Goal: Transaction & Acquisition: Purchase product/service

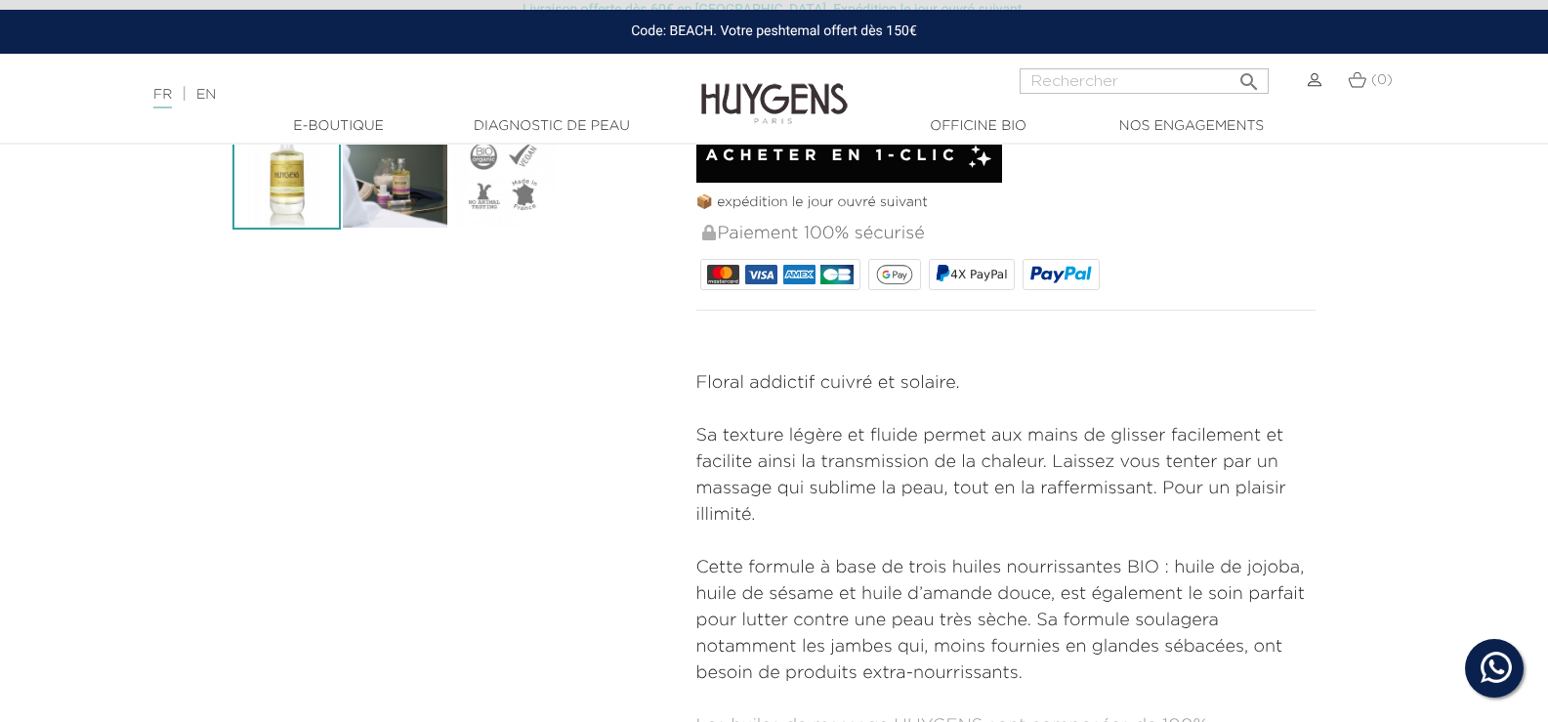
scroll to position [684, 0]
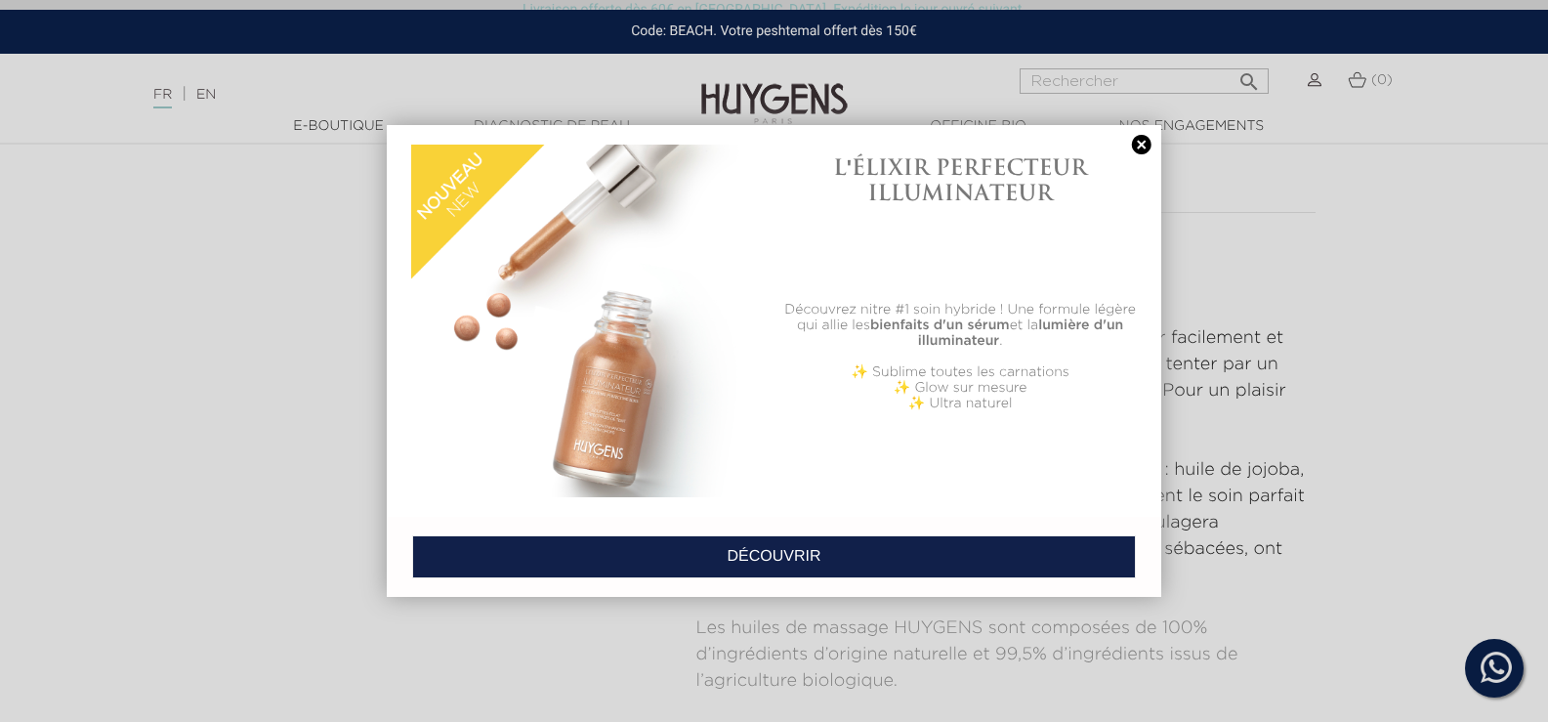
click at [1139, 140] on link at bounding box center [1141, 145] width 27 height 21
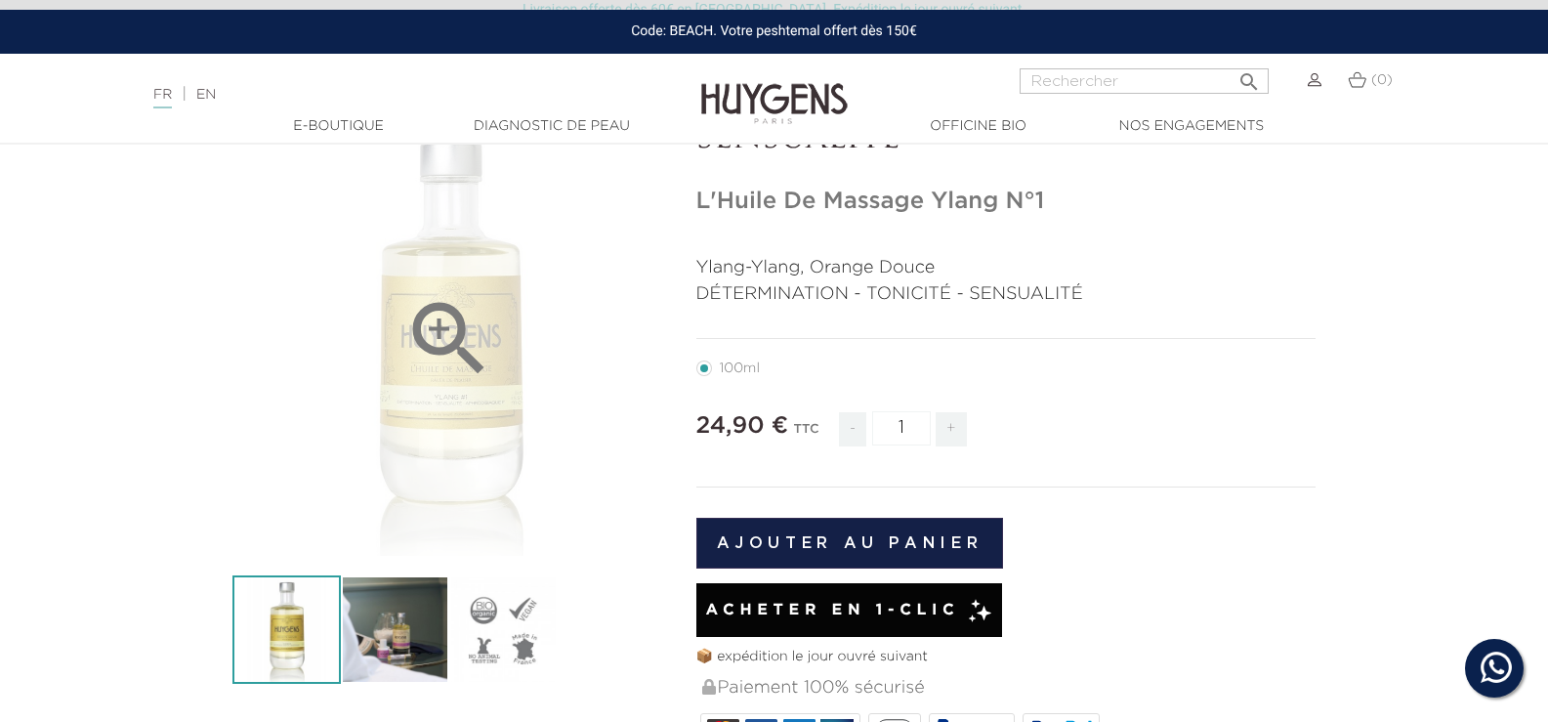
scroll to position [98, 0]
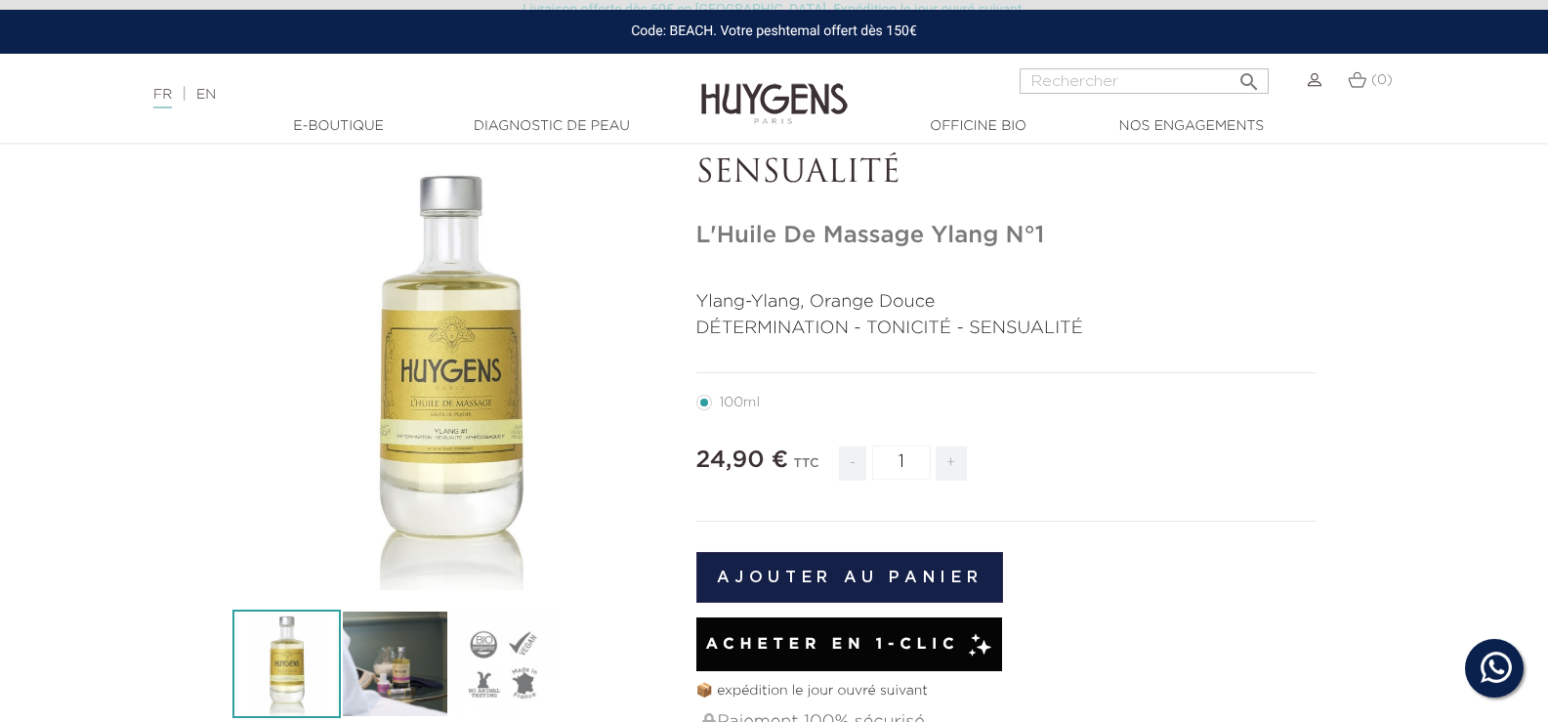
click at [949, 465] on span "+" at bounding box center [951, 463] width 31 height 34
click at [850, 462] on span "-" at bounding box center [852, 463] width 27 height 34
type input "1"
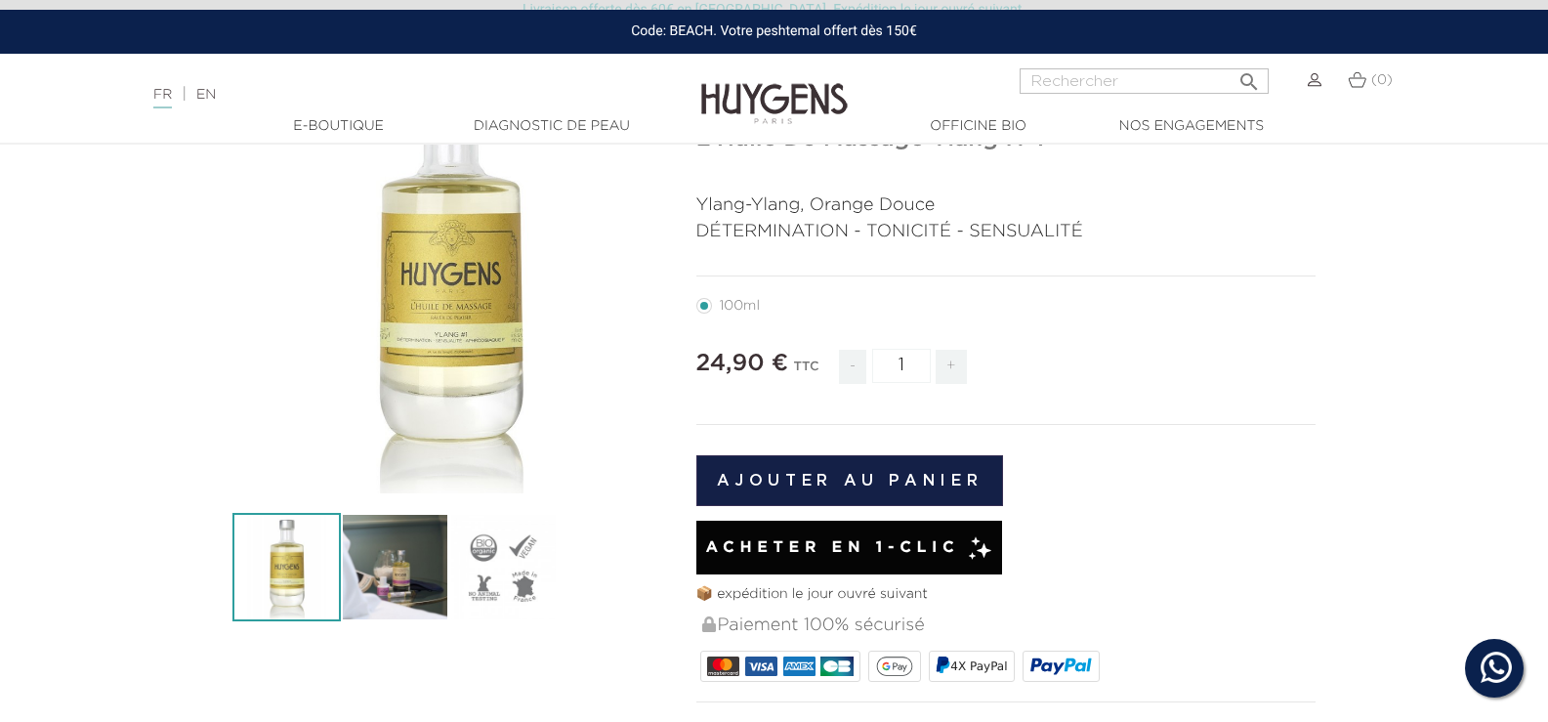
scroll to position [195, 0]
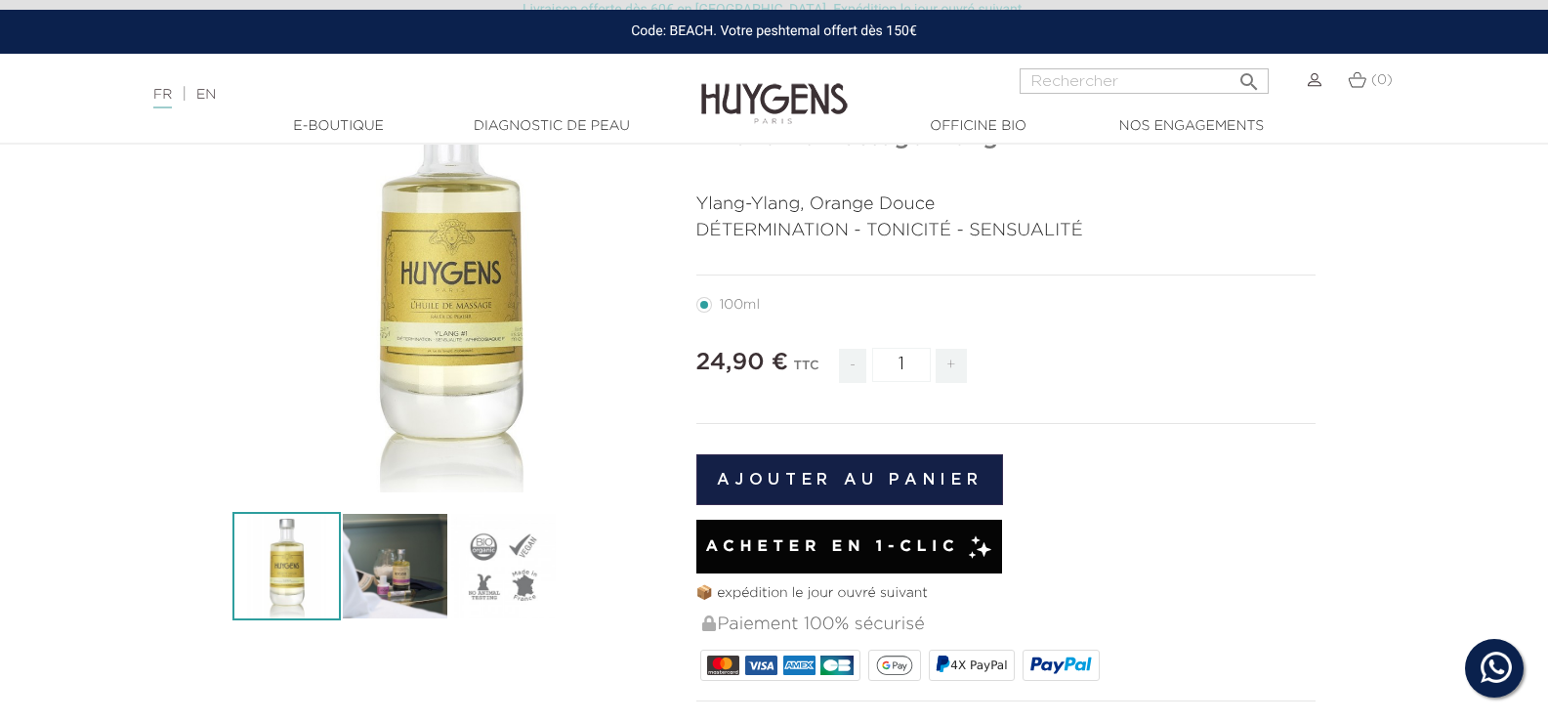
click at [839, 549] on span "Acheter en 1-clic" at bounding box center [832, 546] width 254 height 23
